Goal: Entertainment & Leisure: Consume media (video, audio)

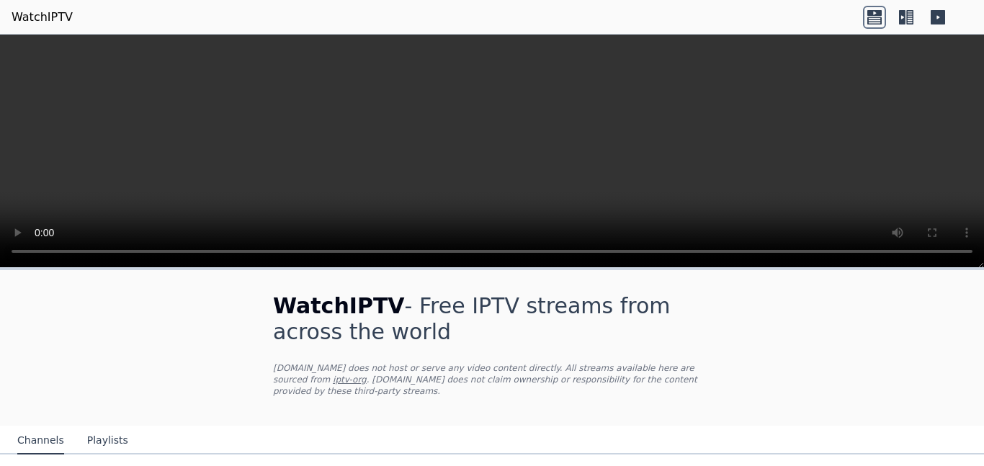
click at [43, 19] on link "WatchIPTV" at bounding box center [42, 17] width 61 height 17
click at [877, 20] on icon at bounding box center [874, 17] width 23 height 23
click at [612, 137] on video at bounding box center [492, 151] width 984 height 233
click at [911, 18] on icon at bounding box center [906, 17] width 23 height 23
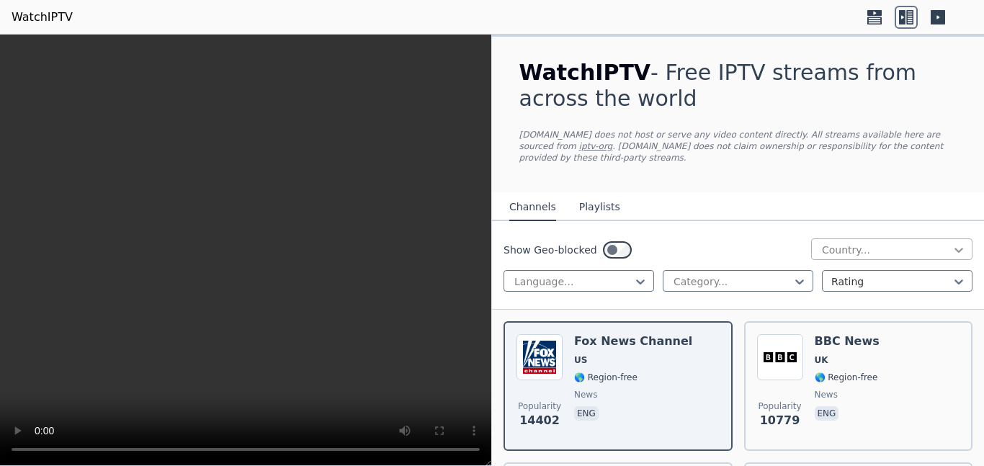
click at [959, 243] on icon at bounding box center [959, 250] width 14 height 14
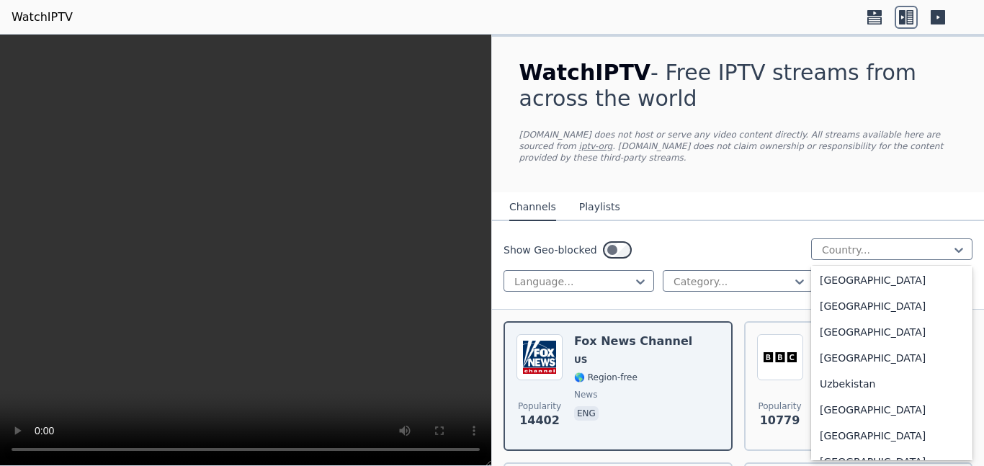
scroll to position [5114, 0]
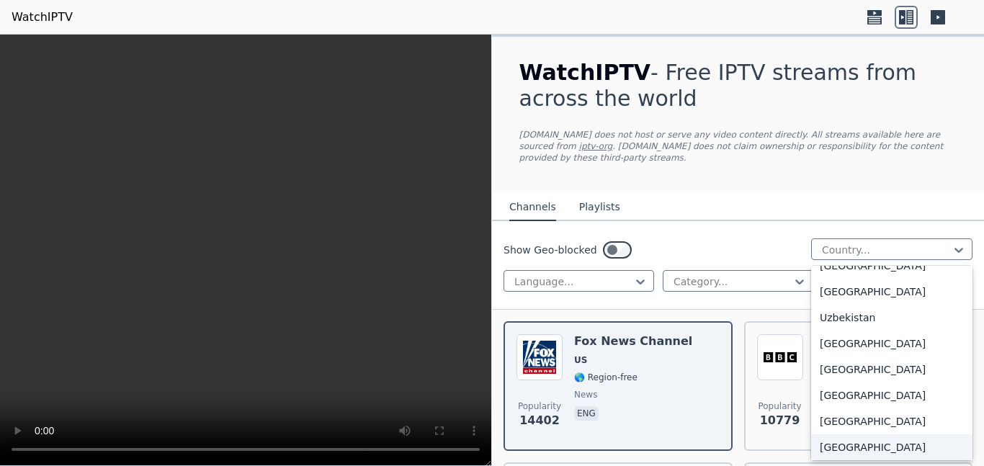
drag, startPoint x: 970, startPoint y: 442, endPoint x: 970, endPoint y: 408, distance: 33.9
click at [970, 408] on div "All countries [GEOGRAPHIC_DATA] [GEOGRAPHIC_DATA] [GEOGRAPHIC_DATA] [GEOGRAPHIC…" at bounding box center [891, 363] width 161 height 195
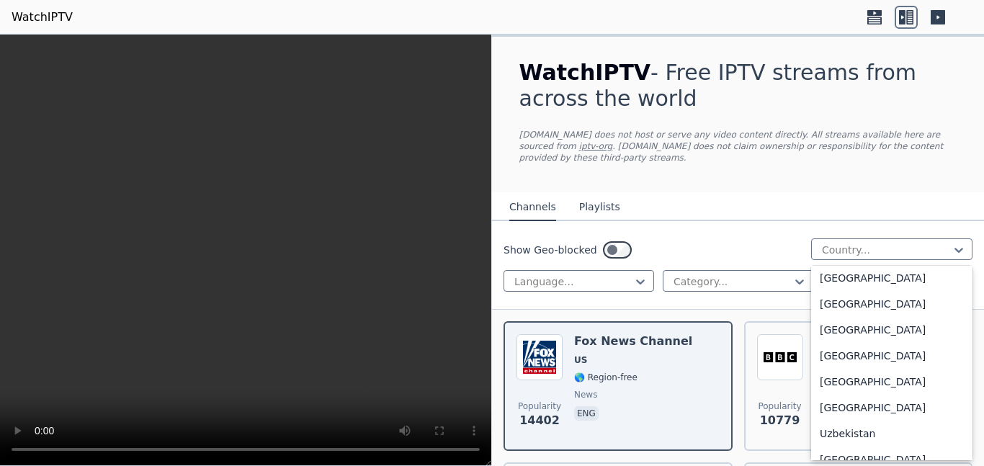
scroll to position [5020, 0]
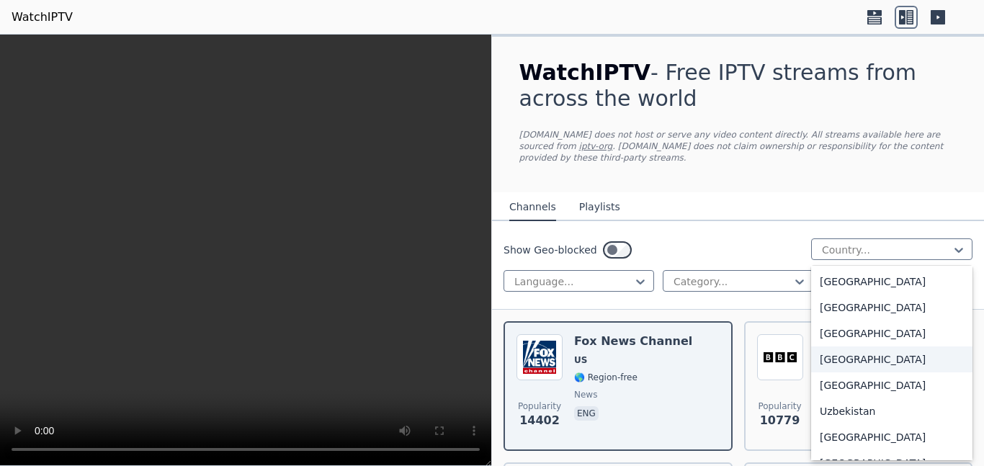
click at [911, 362] on div "[GEOGRAPHIC_DATA]" at bounding box center [891, 360] width 161 height 26
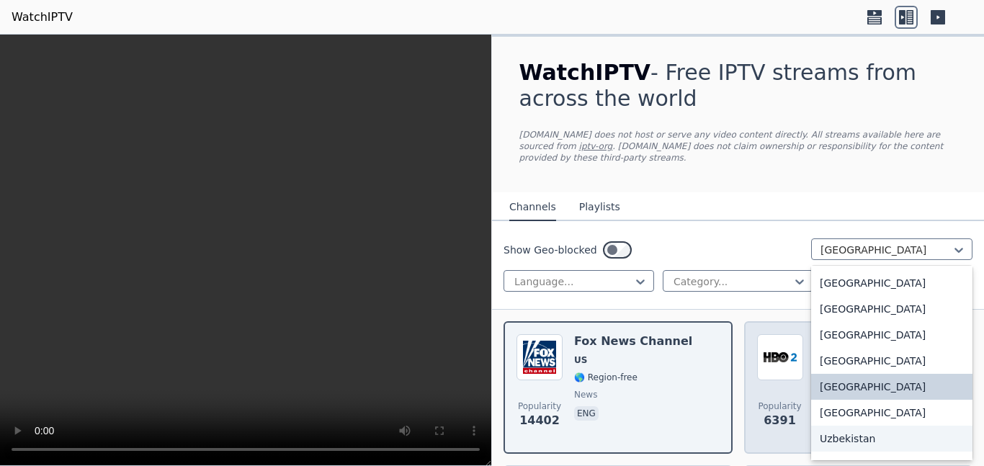
scroll to position [5019, 0]
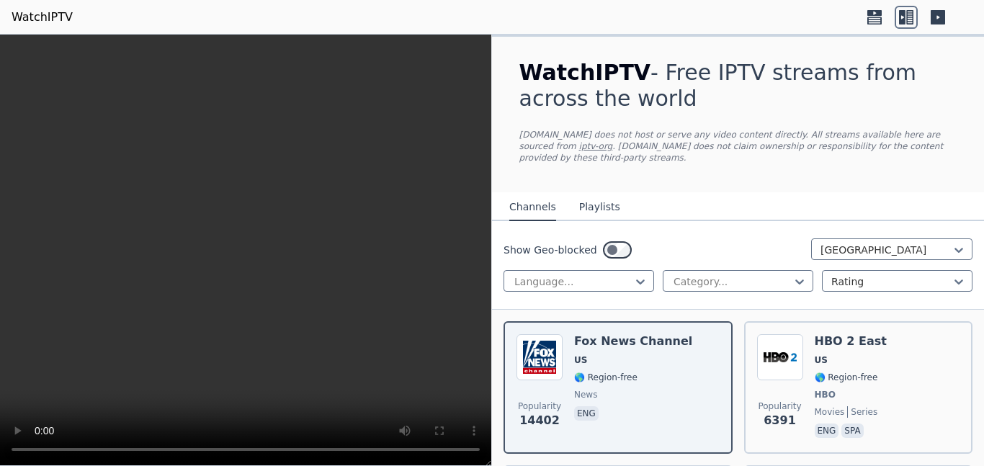
click at [946, 200] on nav "Channels Playlists" at bounding box center [738, 206] width 492 height 29
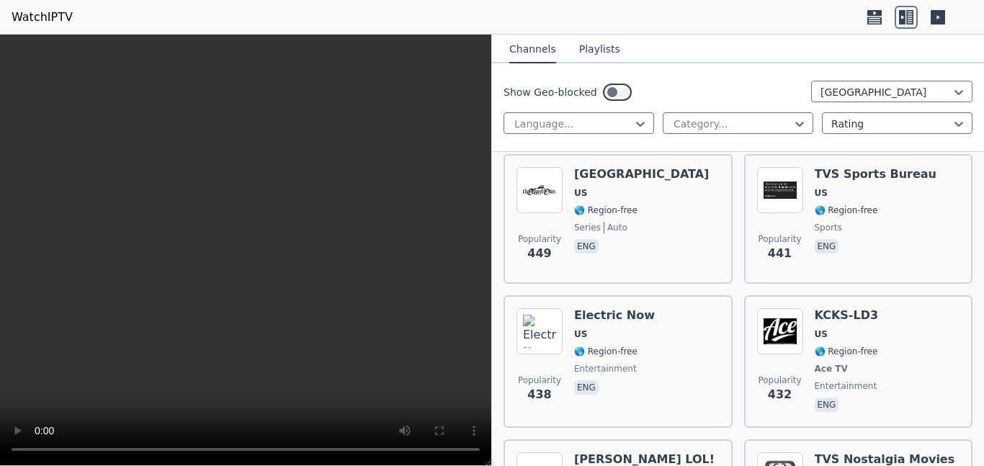
scroll to position [5450, 0]
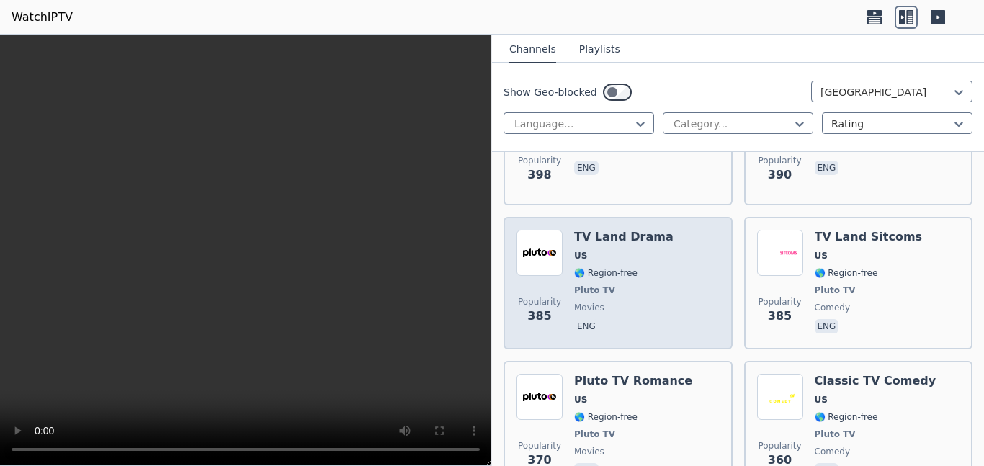
click at [566, 230] on div "Popularity 385 TV Land Drama US 🌎 Region-free Pluto TV movies eng" at bounding box center [618, 283] width 203 height 107
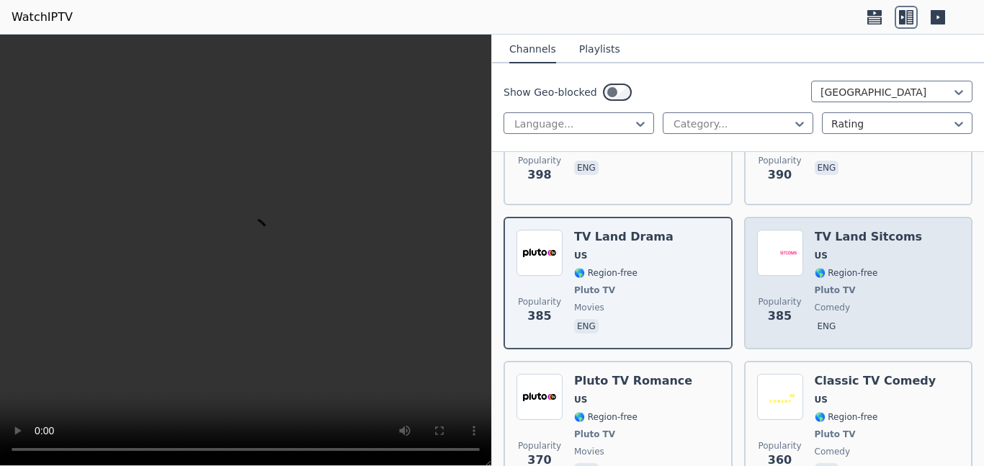
click at [789, 230] on img at bounding box center [780, 253] width 46 height 46
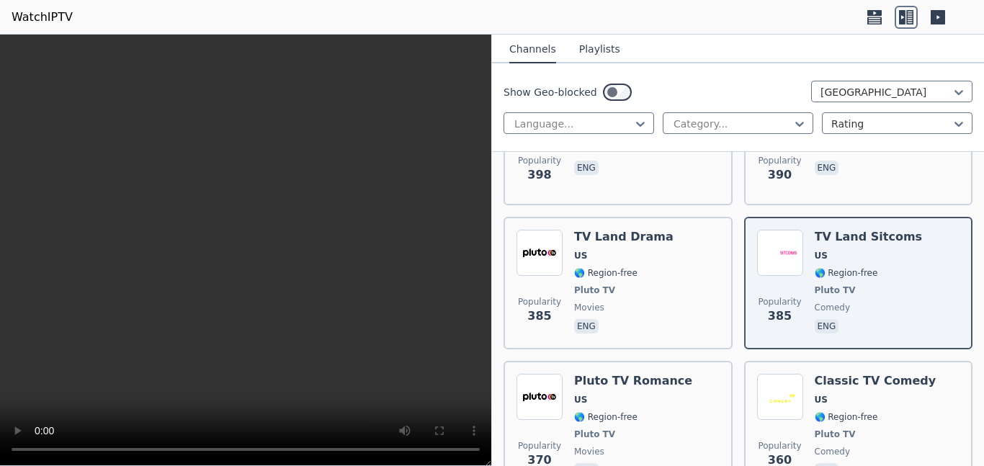
click at [288, 304] on video at bounding box center [245, 251] width 491 height 432
